Goal: Task Accomplishment & Management: Manage account settings

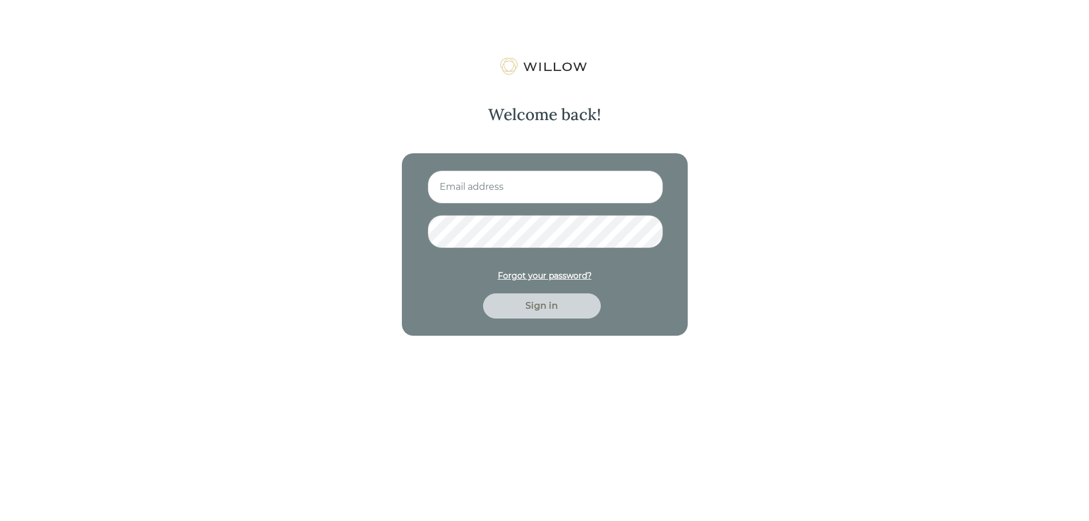
type input "[EMAIL_ADDRESS][PERSON_NAME][DOMAIN_NAME]"
drag, startPoint x: 553, startPoint y: 314, endPoint x: 559, endPoint y: 312, distance: 6.2
click at [553, 313] on div "Sign in" at bounding box center [542, 305] width 118 height 25
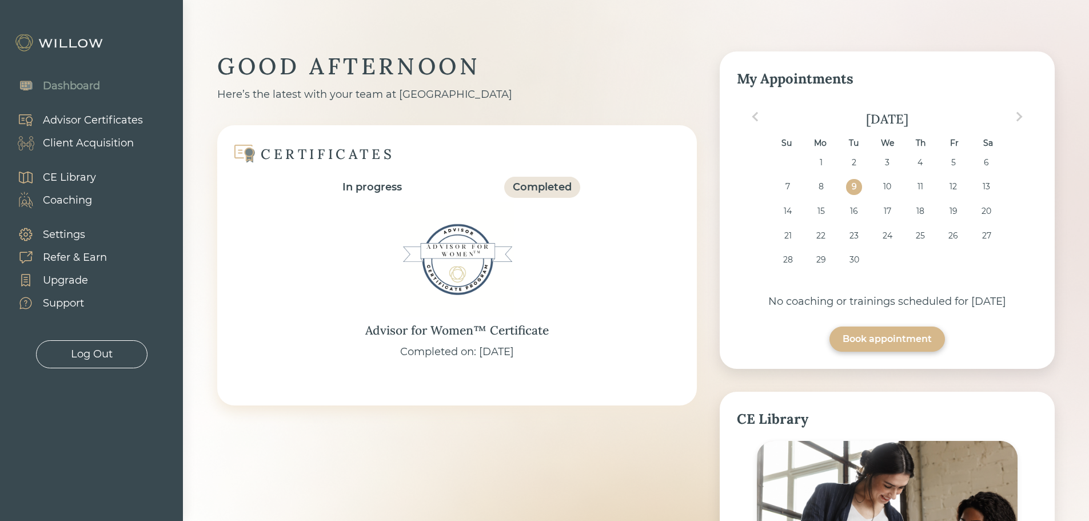
click at [93, 144] on div "Client Acquisition" at bounding box center [88, 143] width 91 height 15
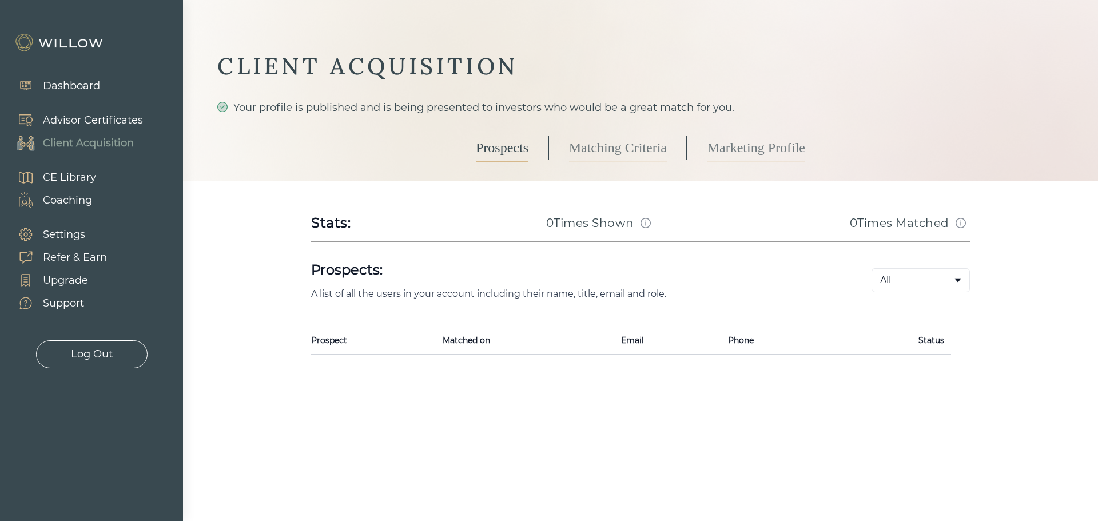
click at [630, 157] on link "Matching Criteria" at bounding box center [618, 148] width 98 height 29
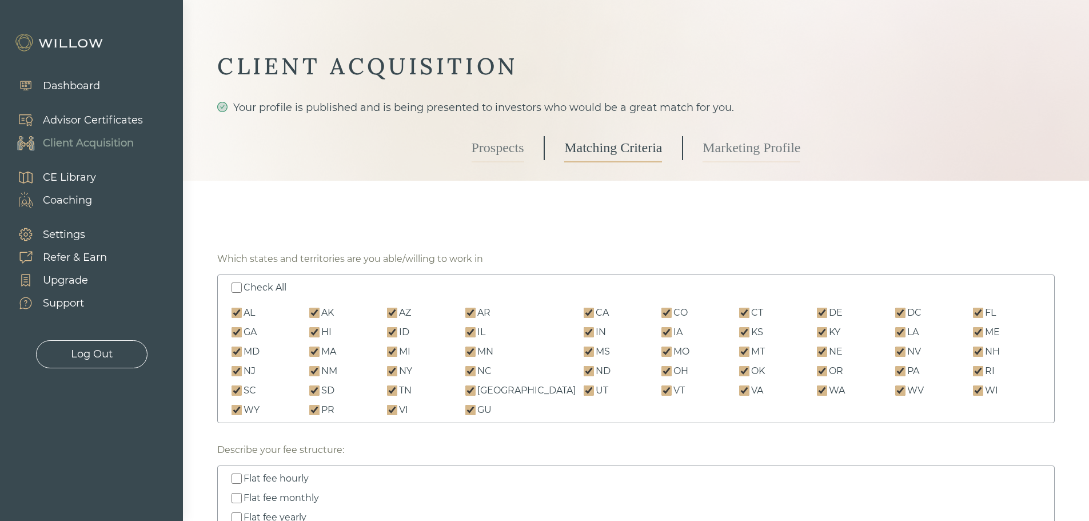
click at [771, 149] on link "Marketing Profile" at bounding box center [752, 148] width 98 height 29
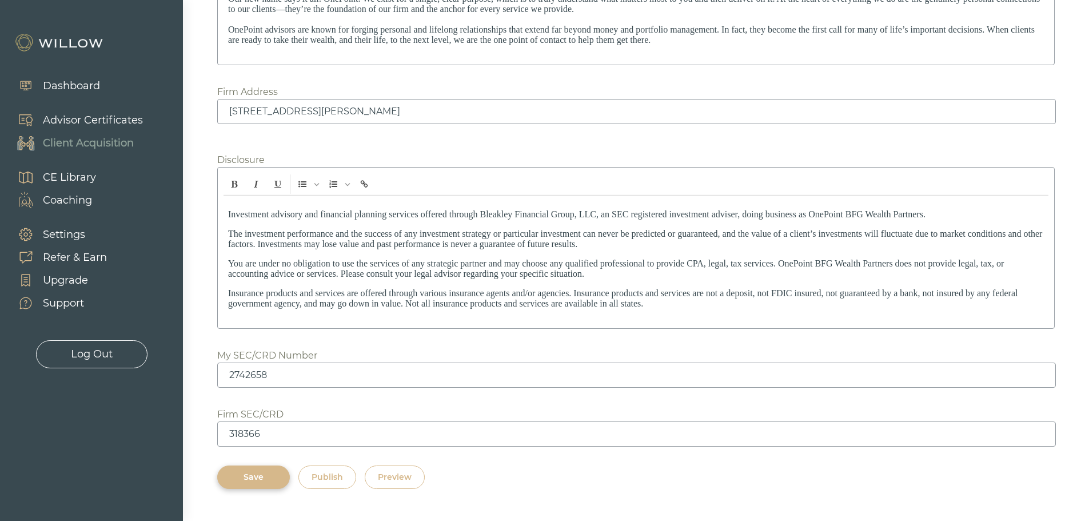
scroll to position [1604, 0]
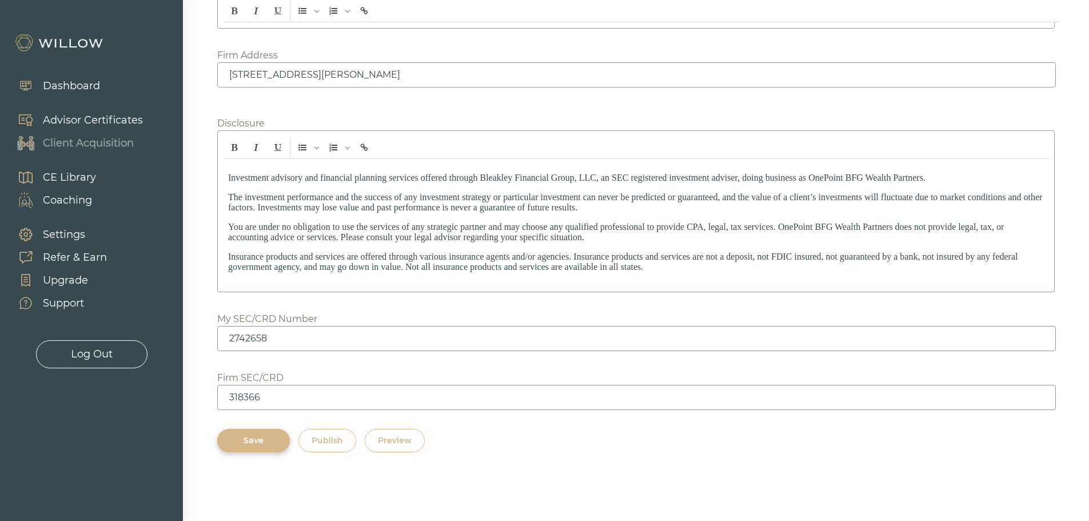
click at [395, 441] on div "Preview" at bounding box center [395, 441] width 34 height 12
click at [88, 349] on div "Log Out" at bounding box center [92, 353] width 42 height 15
